Goal: Information Seeking & Learning: Check status

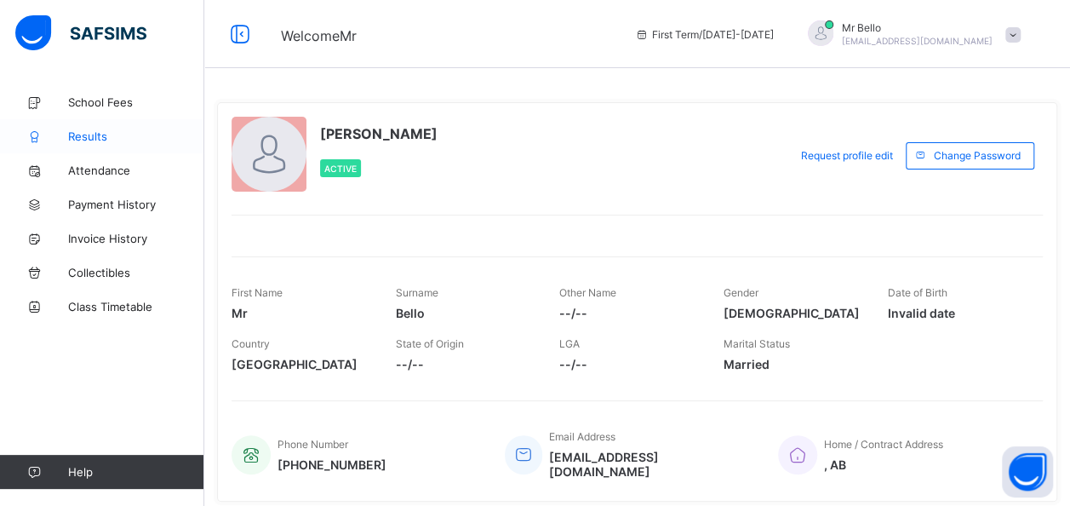
click at [94, 140] on span "Results" at bounding box center [136, 136] width 136 height 14
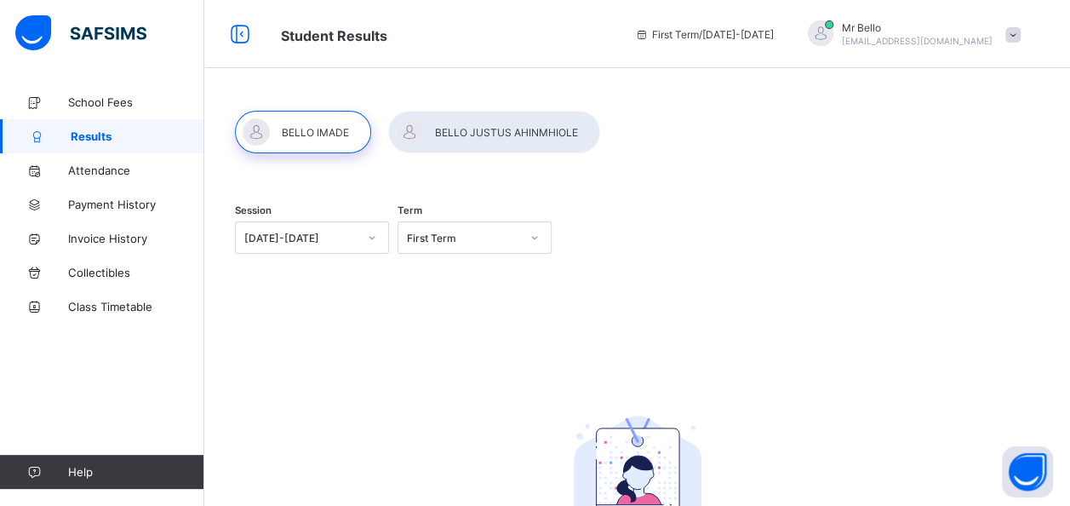
click at [305, 136] on div at bounding box center [303, 132] width 136 height 43
click at [540, 239] on icon at bounding box center [535, 237] width 10 height 17
click at [707, 289] on div "Session [DATE]-[DATE] Term First Term" at bounding box center [637, 239] width 805 height 105
click at [83, 102] on span "School Fees" at bounding box center [136, 102] width 136 height 14
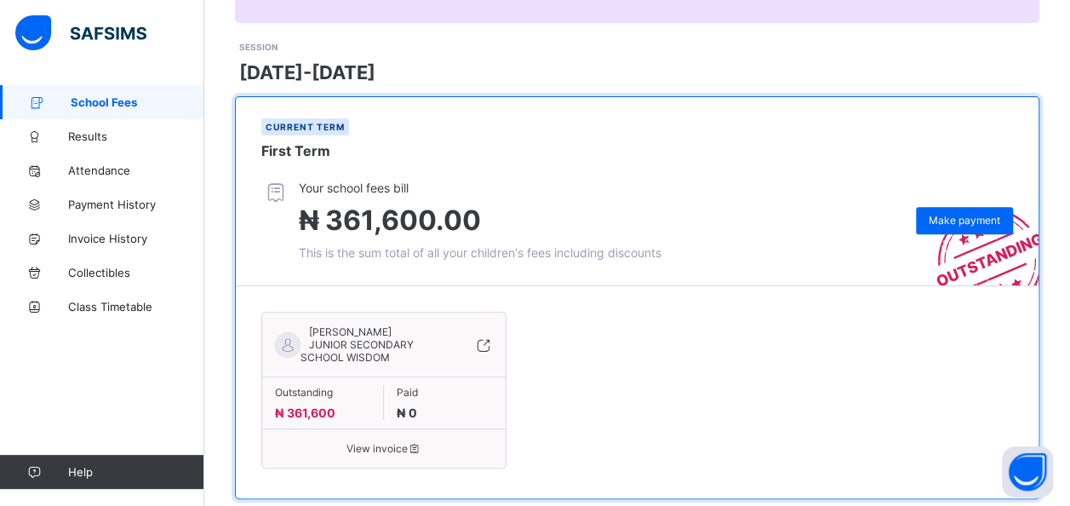
scroll to position [243, 0]
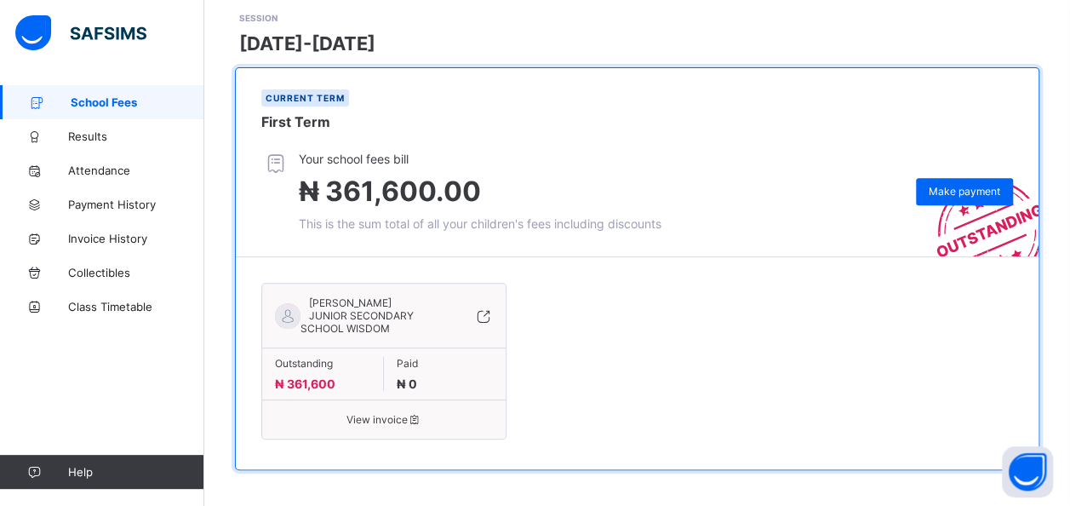
click at [488, 312] on icon at bounding box center [482, 315] width 19 height 17
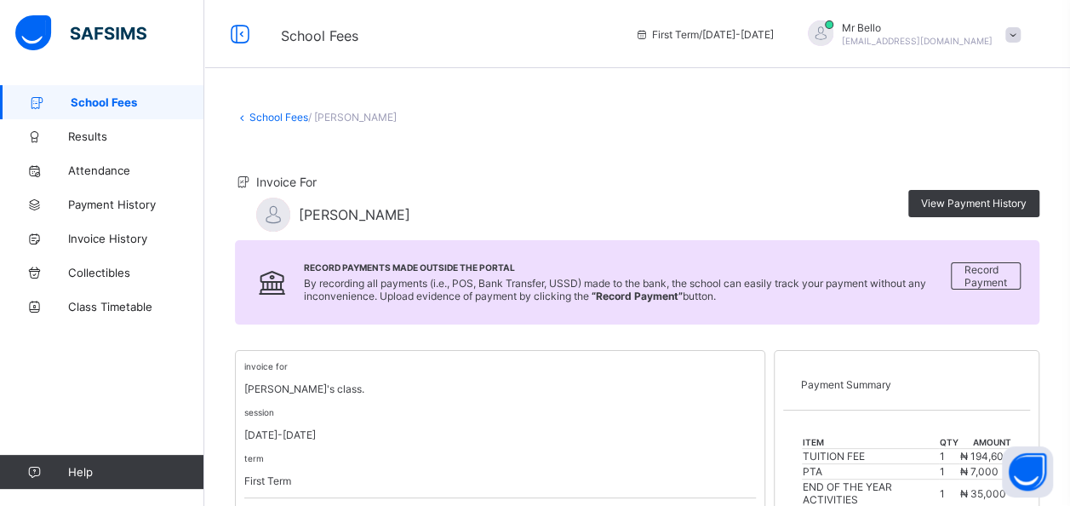
click at [92, 99] on span "School Fees" at bounding box center [138, 102] width 134 height 14
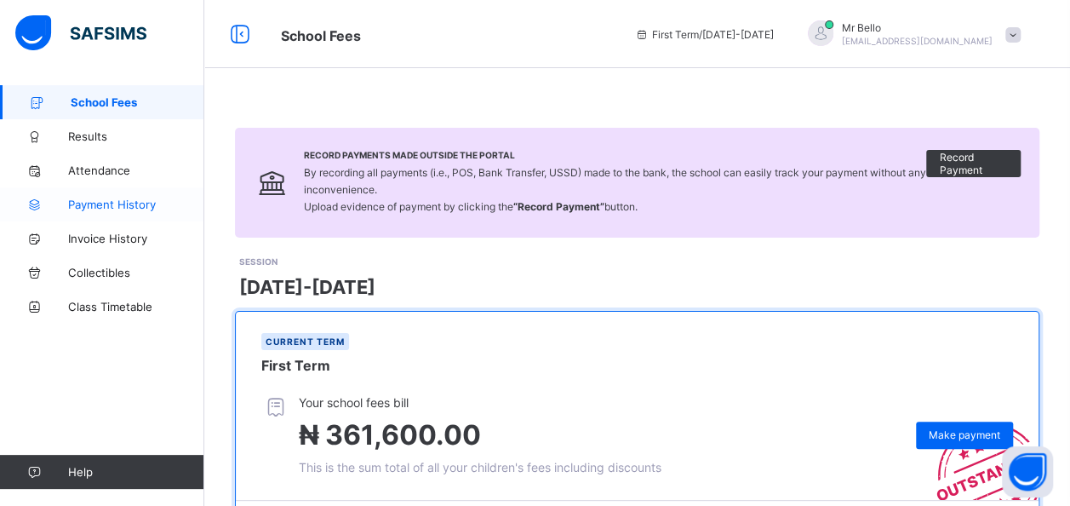
click at [101, 204] on span "Payment History" at bounding box center [136, 205] width 136 height 14
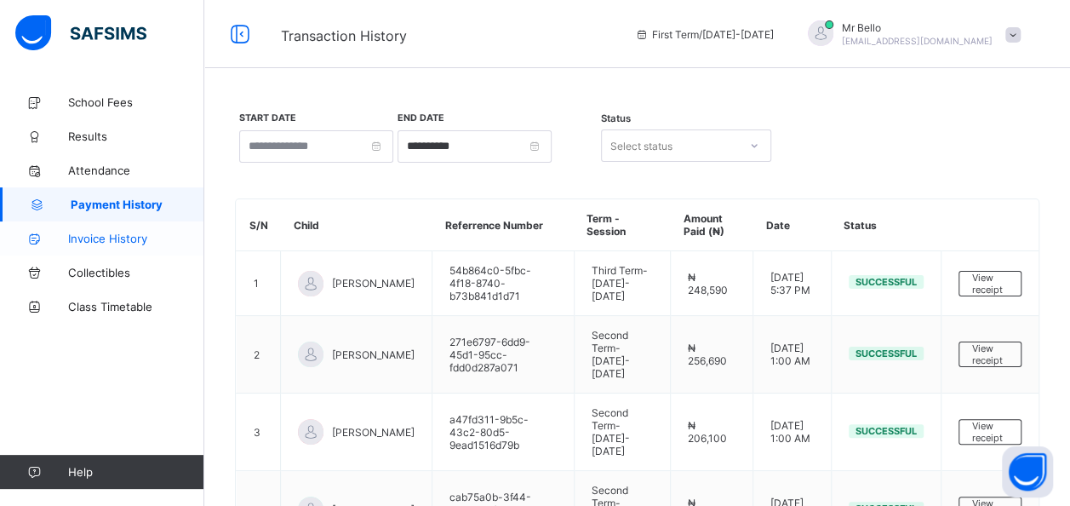
click at [90, 233] on span "Invoice History" at bounding box center [136, 239] width 136 height 14
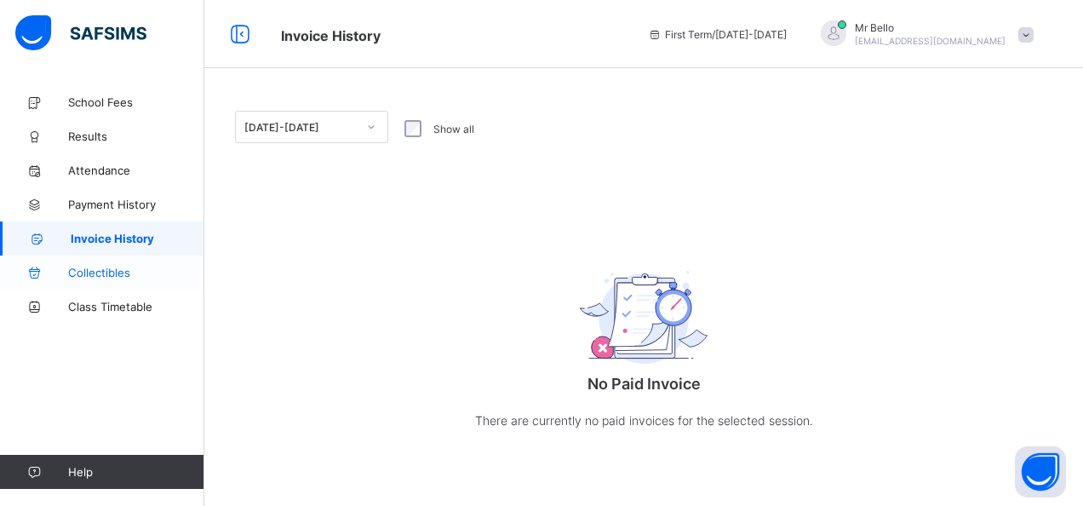
click at [80, 271] on span "Collectibles" at bounding box center [136, 273] width 136 height 14
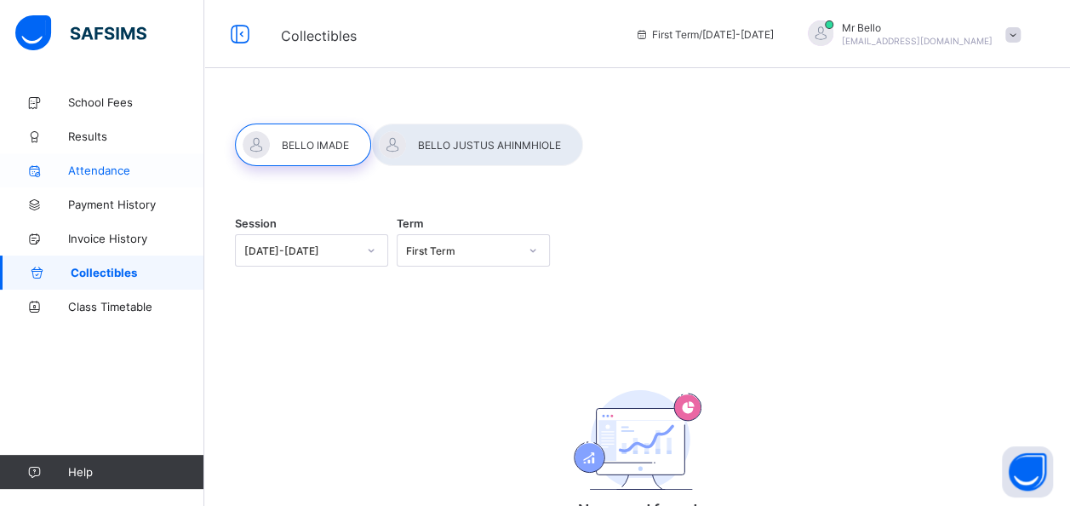
click at [116, 175] on link "Attendance" at bounding box center [102, 170] width 204 height 34
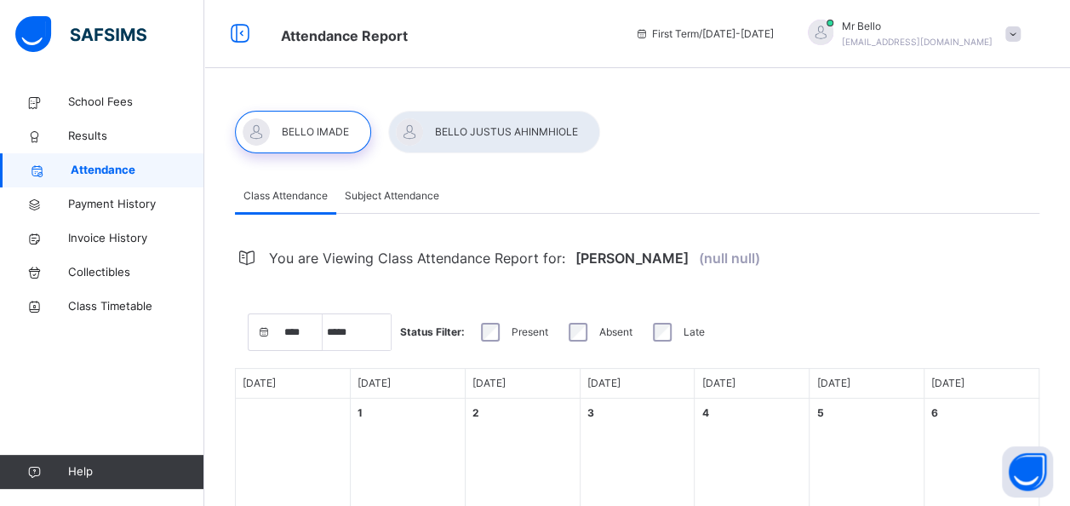
select select "****"
select select "*"
drag, startPoint x: 306, startPoint y: 213, endPoint x: 371, endPoint y: 212, distance: 64.7
click at [371, 212] on div "Class Attendance Subject Attendance" at bounding box center [637, 196] width 805 height 35
drag, startPoint x: 371, startPoint y: 212, endPoint x: 356, endPoint y: 215, distance: 15.5
